Goal: Find contact information: Obtain details needed to contact an individual or organization

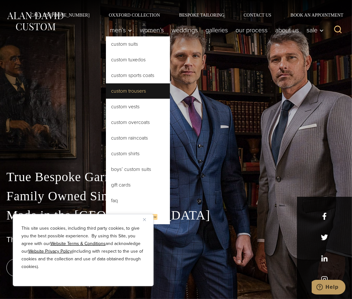
click at [112, 89] on link "Custom Trousers" at bounding box center [138, 90] width 64 height 15
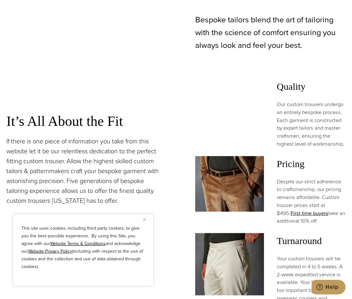
scroll to position [542, 0]
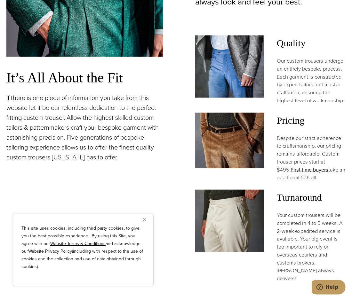
click at [145, 221] on img "Close" at bounding box center [144, 219] width 3 height 3
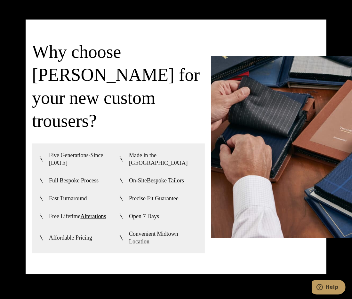
scroll to position [1440, 0]
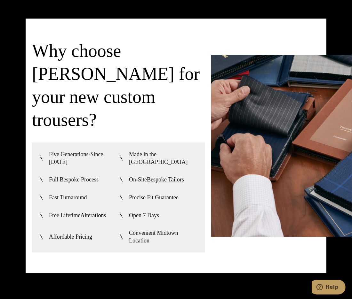
click at [91, 212] on link "Alterations" at bounding box center [93, 215] width 26 height 6
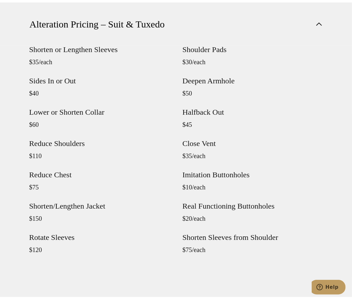
scroll to position [617, 0]
click at [119, 198] on div "Shorten or Lengthen Sleeves $35/each Sides In or Out $40 Lower or Shorten Colla…" at bounding box center [99, 155] width 140 height 219
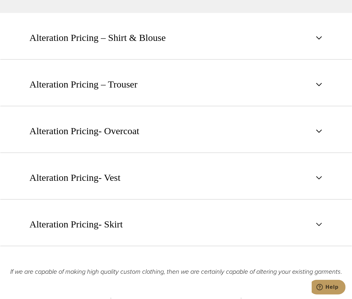
scroll to position [901, 0]
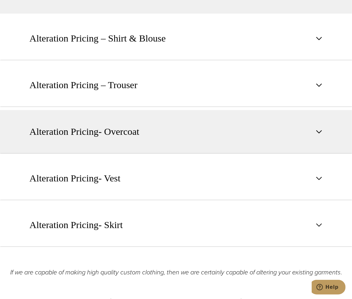
click at [136, 139] on button "Alteration Pricing- Overcoat" at bounding box center [176, 131] width 352 height 43
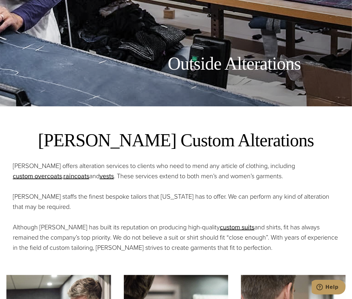
scroll to position [0, 0]
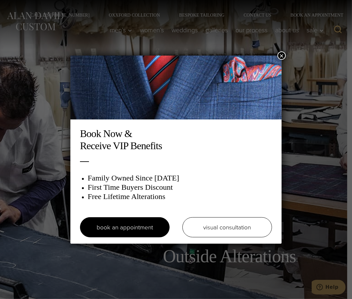
click at [282, 56] on button "×" at bounding box center [281, 55] width 8 height 8
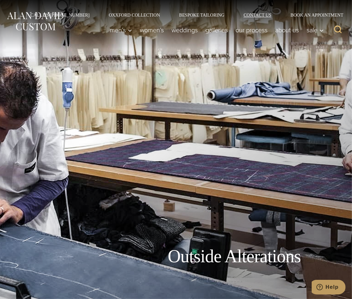
click at [252, 14] on link "Contact Us" at bounding box center [257, 15] width 47 height 4
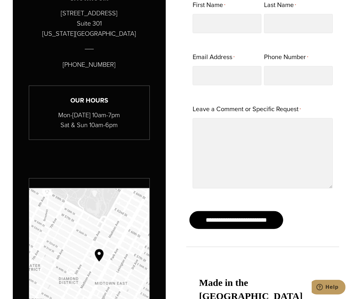
scroll to position [420, 0]
